Goal: Task Accomplishment & Management: Manage account settings

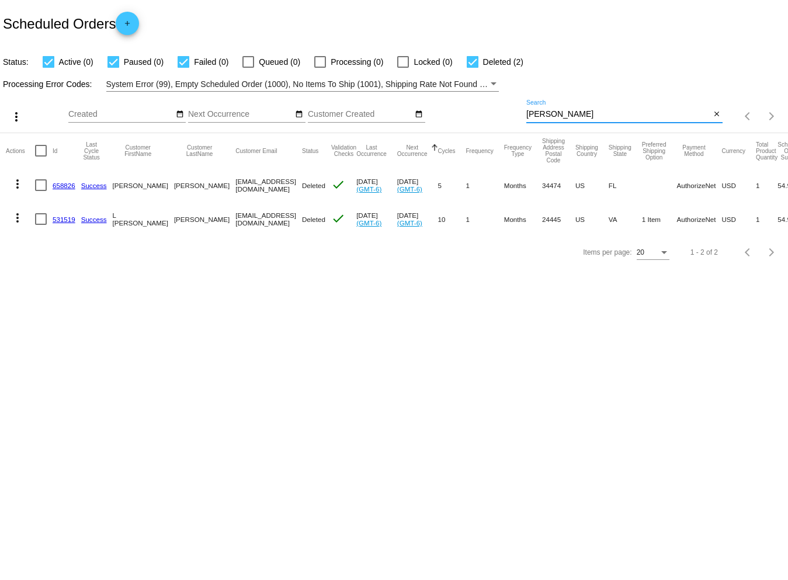
drag, startPoint x: 551, startPoint y: 114, endPoint x: 525, endPoint y: 113, distance: 25.7
click at [525, 113] on div "more_vert Sep Jan Feb Mar [DATE]" at bounding box center [394, 112] width 788 height 41
drag, startPoint x: 525, startPoint y: 113, endPoint x: 563, endPoint y: 102, distance: 38.8
click at [563, 102] on div "[PERSON_NAME] Search" at bounding box center [618, 111] width 184 height 23
drag, startPoint x: 556, startPoint y: 123, endPoint x: 555, endPoint y: 109, distance: 14.6
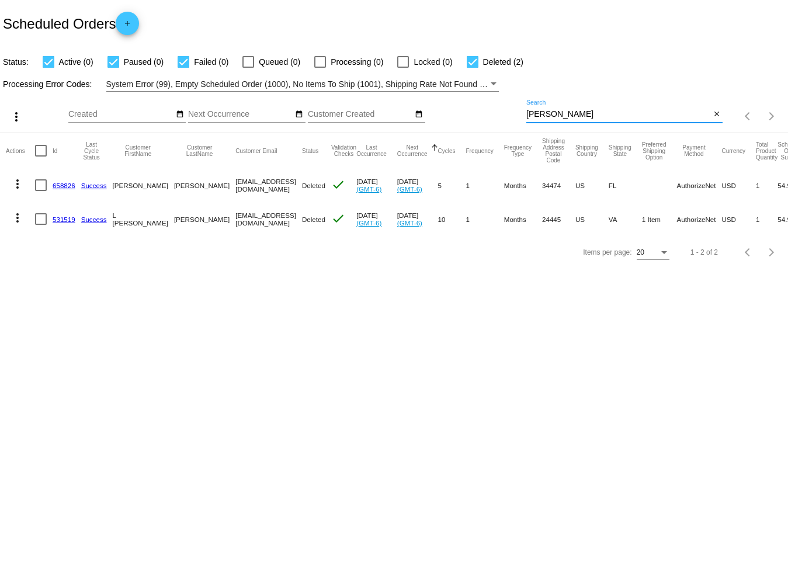
drag, startPoint x: 555, startPoint y: 109, endPoint x: 525, endPoint y: 107, distance: 30.4
click at [525, 107] on div "more_vert Sep Jan Feb Mar [DATE]" at bounding box center [394, 112] width 788 height 41
paste input "[EMAIL_ADDRESS][DOMAIN_NAME]"
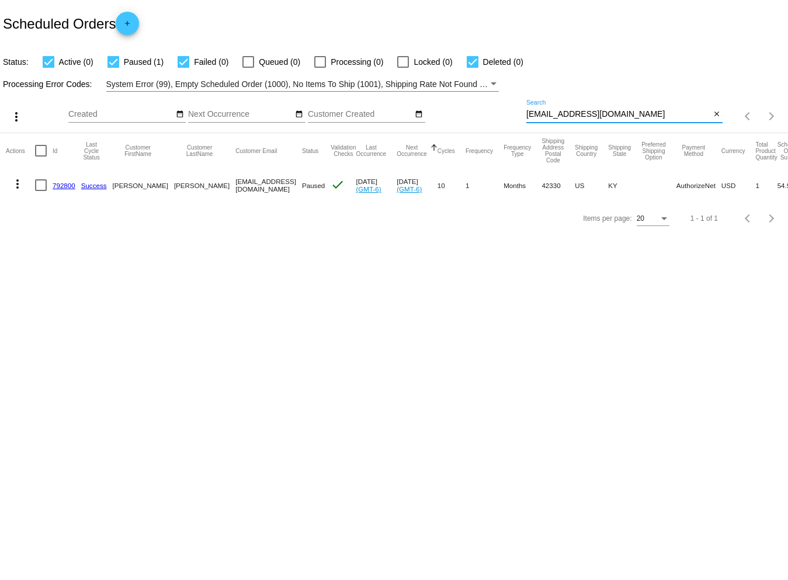
type input "[EMAIL_ADDRESS][DOMAIN_NAME]"
click at [20, 184] on mat-icon "more_vert" at bounding box center [18, 184] width 14 height 14
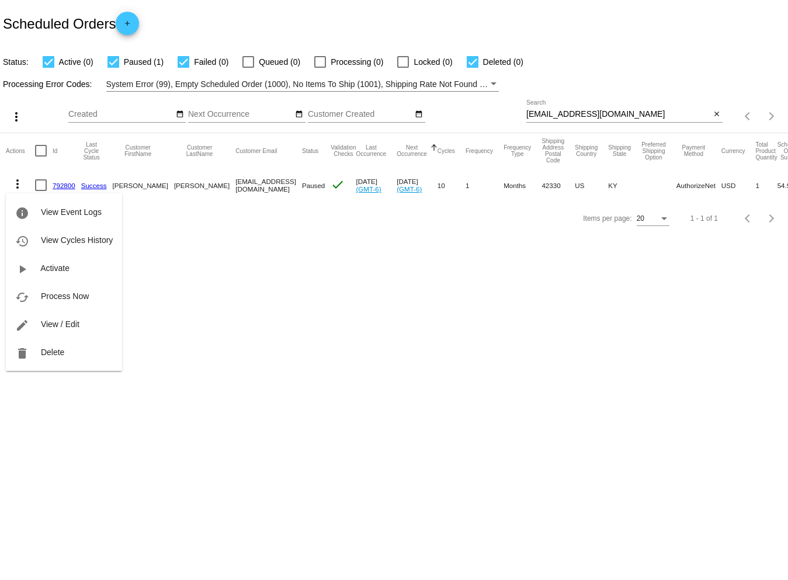
drag, startPoint x: 54, startPoint y: 322, endPoint x: 189, endPoint y: 321, distance: 134.3
click at [55, 322] on span "View / Edit" at bounding box center [60, 323] width 39 height 9
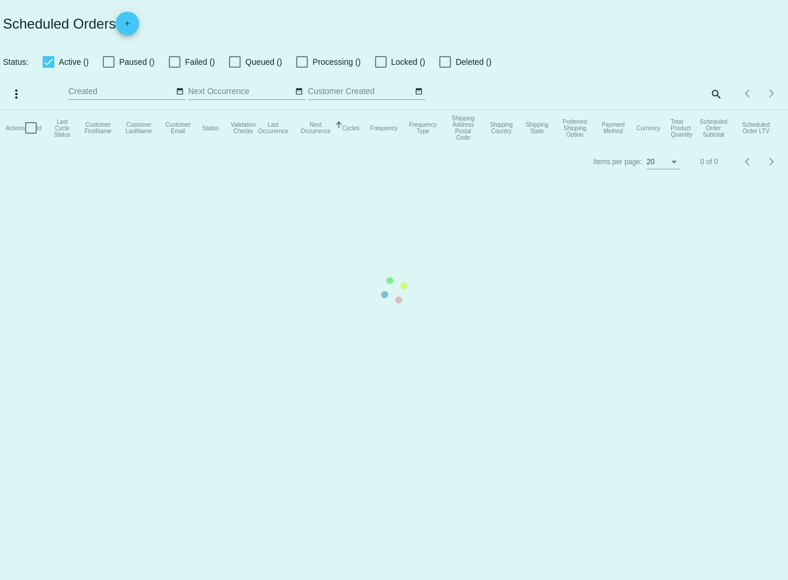
checkbox input "true"
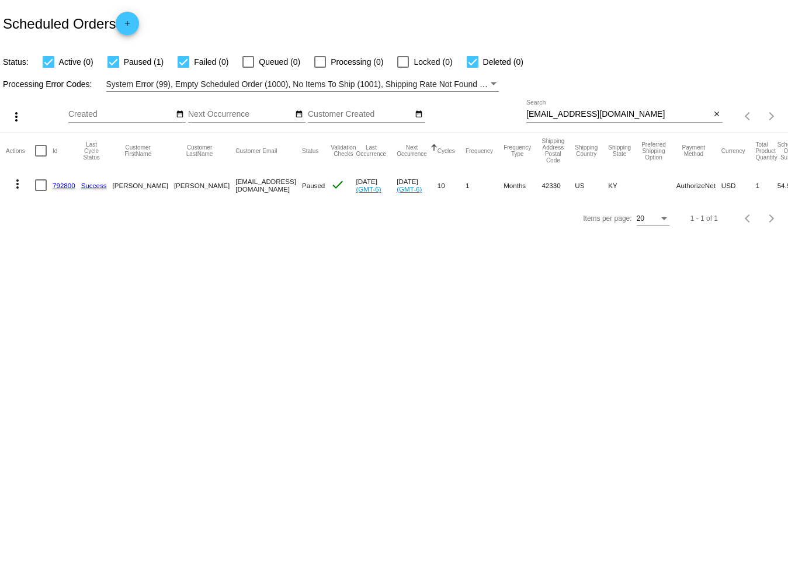
click at [14, 184] on mat-icon "more_vert" at bounding box center [18, 184] width 14 height 14
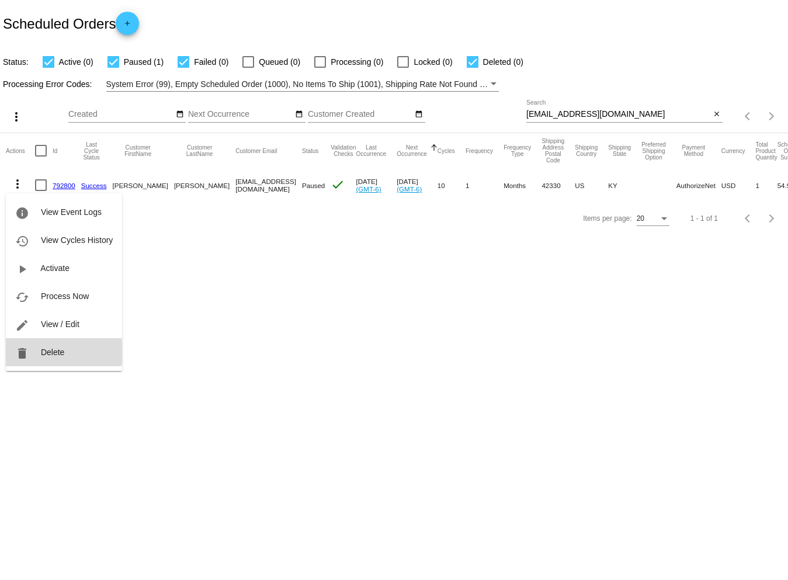
click at [47, 351] on span "Delete" at bounding box center [52, 351] width 23 height 9
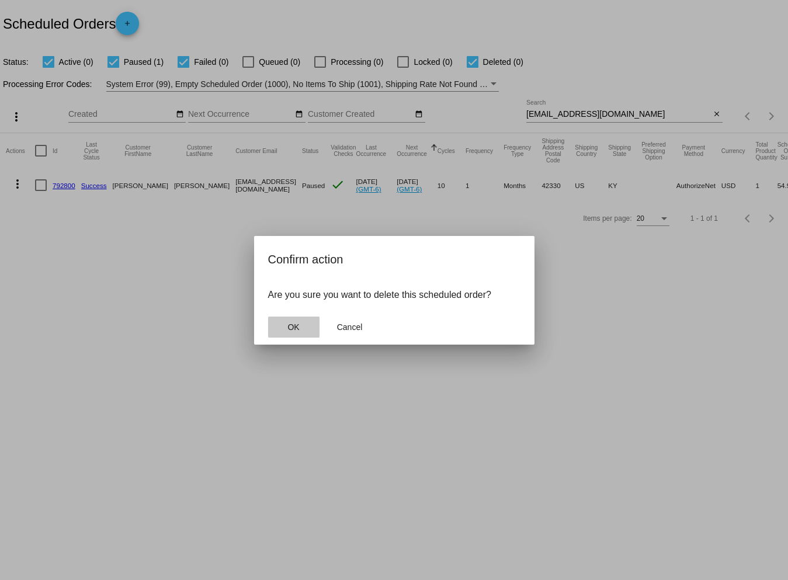
click at [300, 325] on button "OK" at bounding box center [293, 326] width 51 height 21
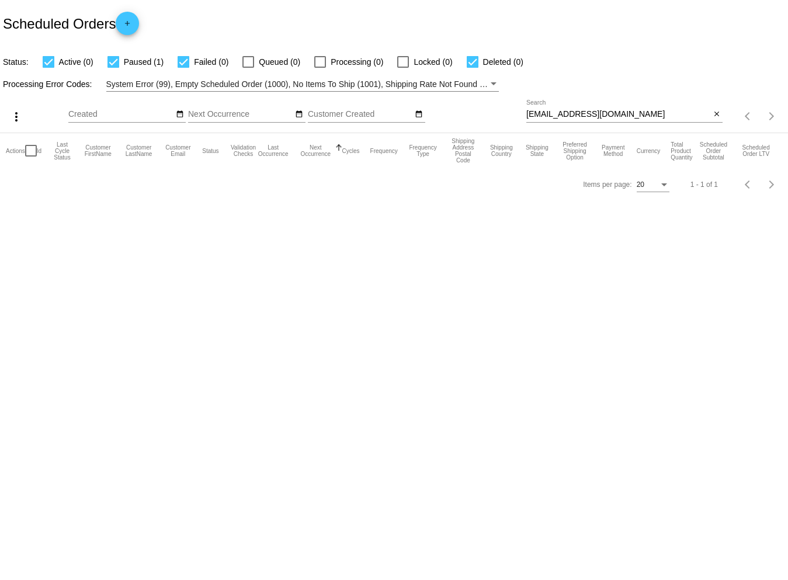
click at [175, 246] on body "Scheduled Orders add Status: Active (0) Paused (1) Failed (0) Queued (0) Proces…" at bounding box center [394, 290] width 788 height 580
click at [184, 64] on div at bounding box center [183, 62] width 12 height 12
click at [183, 68] on input "Failed (0)" at bounding box center [183, 68] width 1 height 1
checkbox input "false"
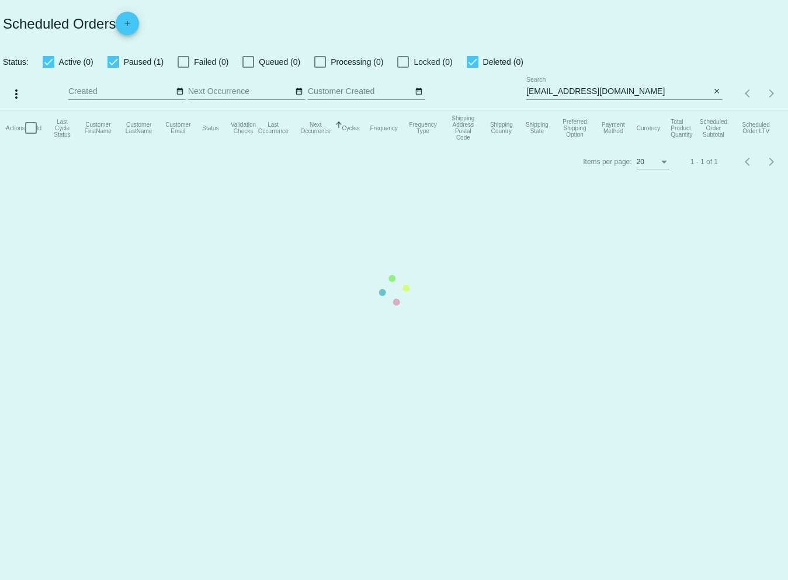
click at [110, 110] on mat-table "Actions Id Last Cycle Status Customer FirstName Customer LastName Customer Emai…" at bounding box center [394, 127] width 788 height 35
